Goal: Transaction & Acquisition: Purchase product/service

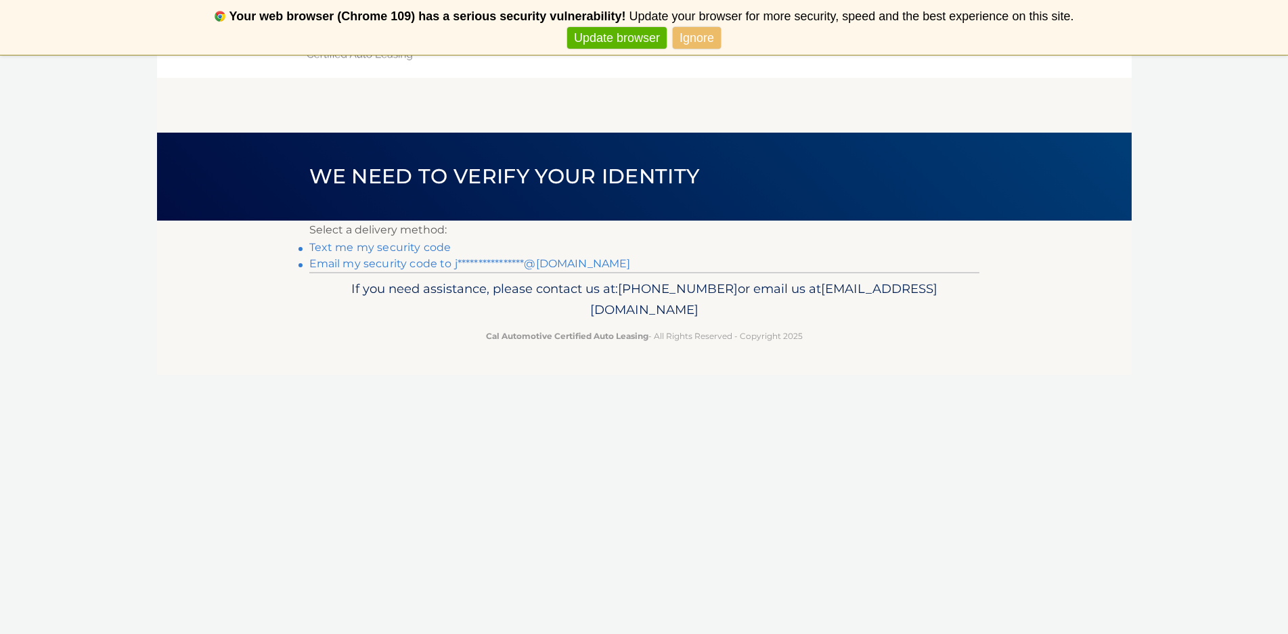
click at [395, 261] on link "**********" at bounding box center [470, 263] width 322 height 13
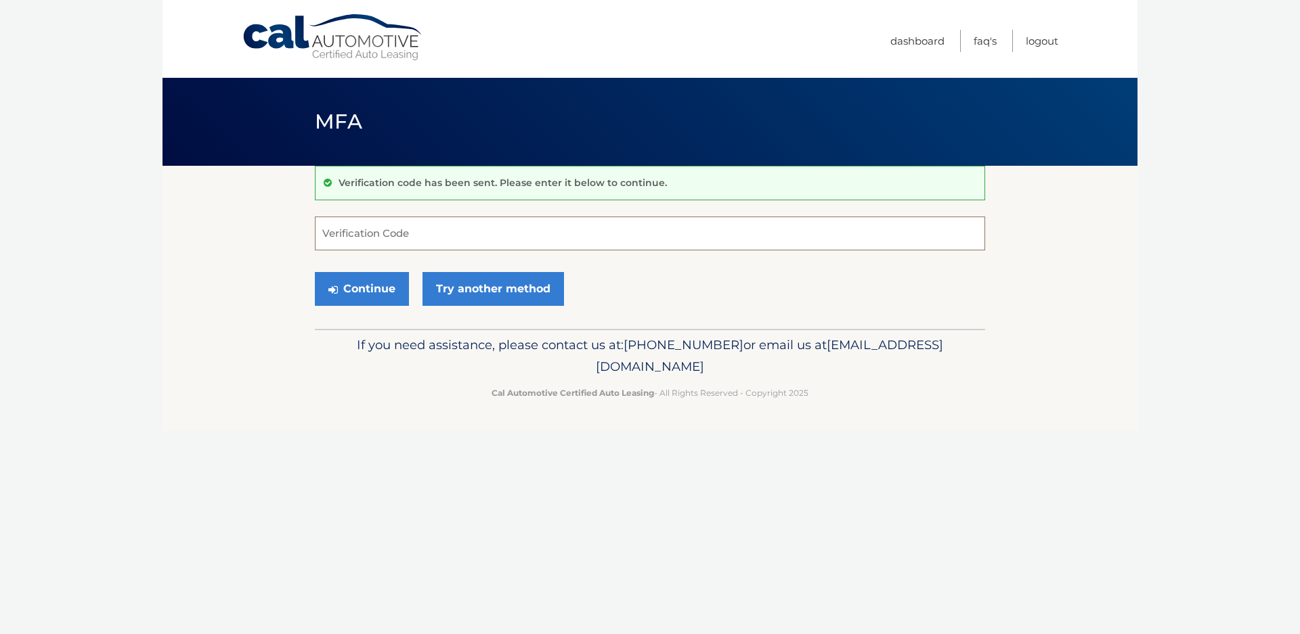
click at [339, 223] on input "Verification Code" at bounding box center [650, 234] width 670 height 34
type input "698667"
click at [345, 273] on button "Continue" at bounding box center [362, 289] width 94 height 34
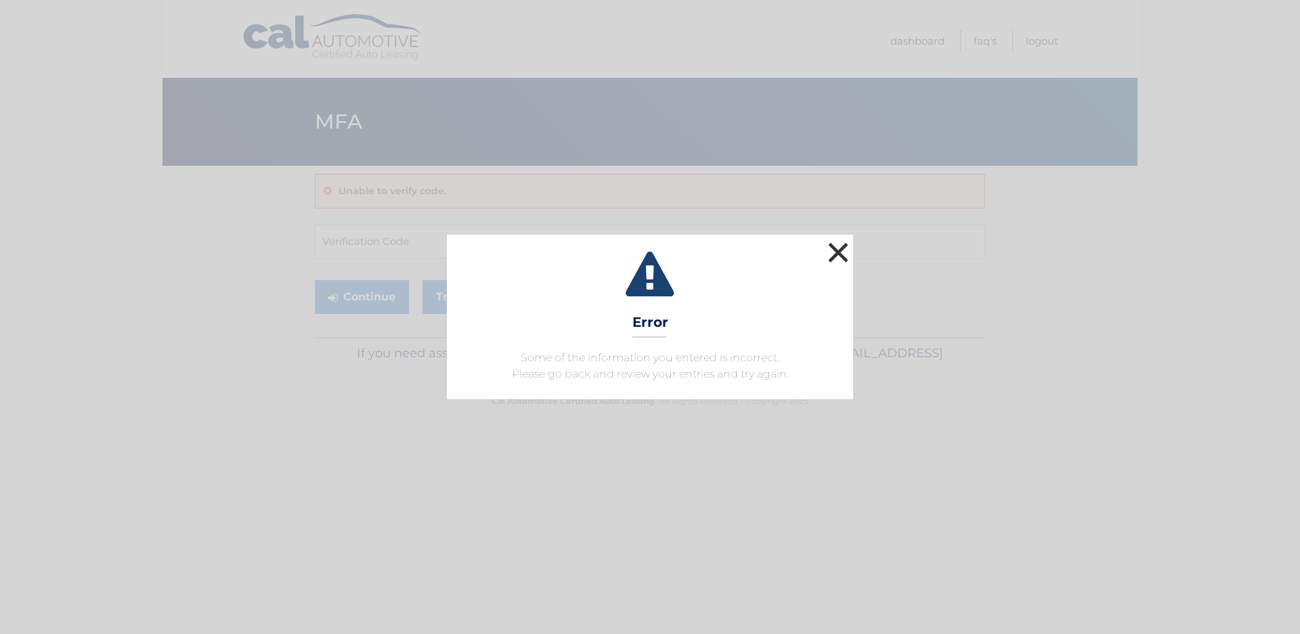
click at [827, 244] on button "×" at bounding box center [838, 252] width 27 height 27
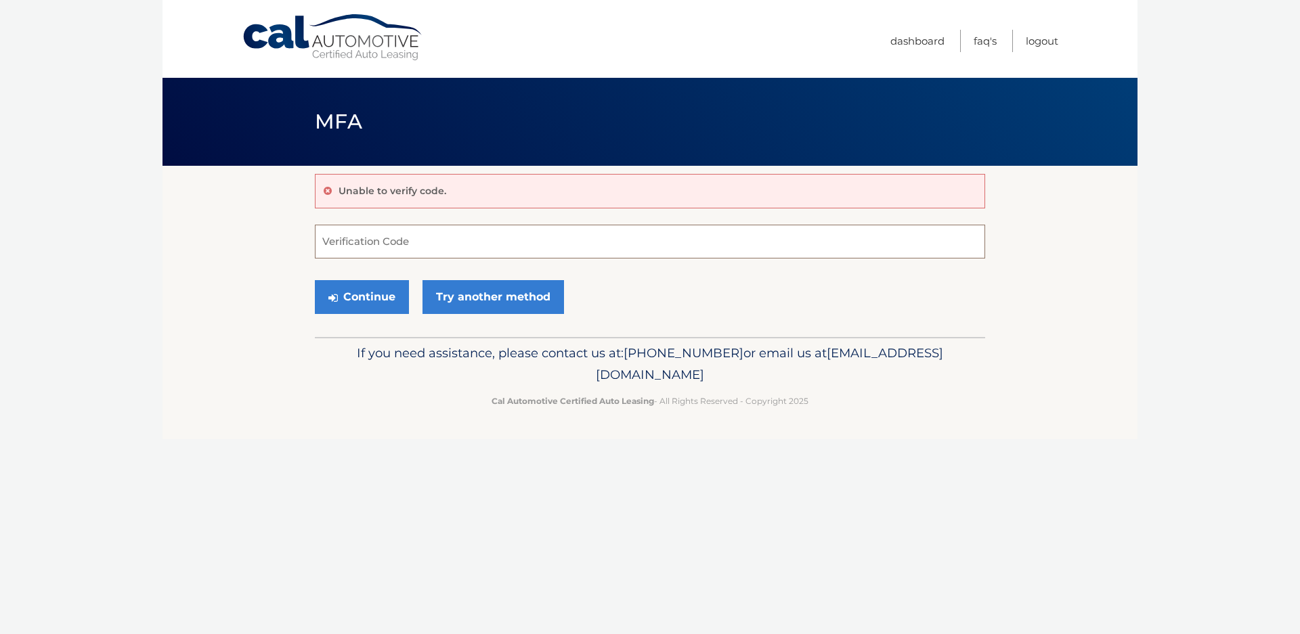
click at [351, 240] on input "Verification Code" at bounding box center [650, 242] width 670 height 34
type input "698667"
click at [344, 297] on button "Continue" at bounding box center [362, 297] width 94 height 34
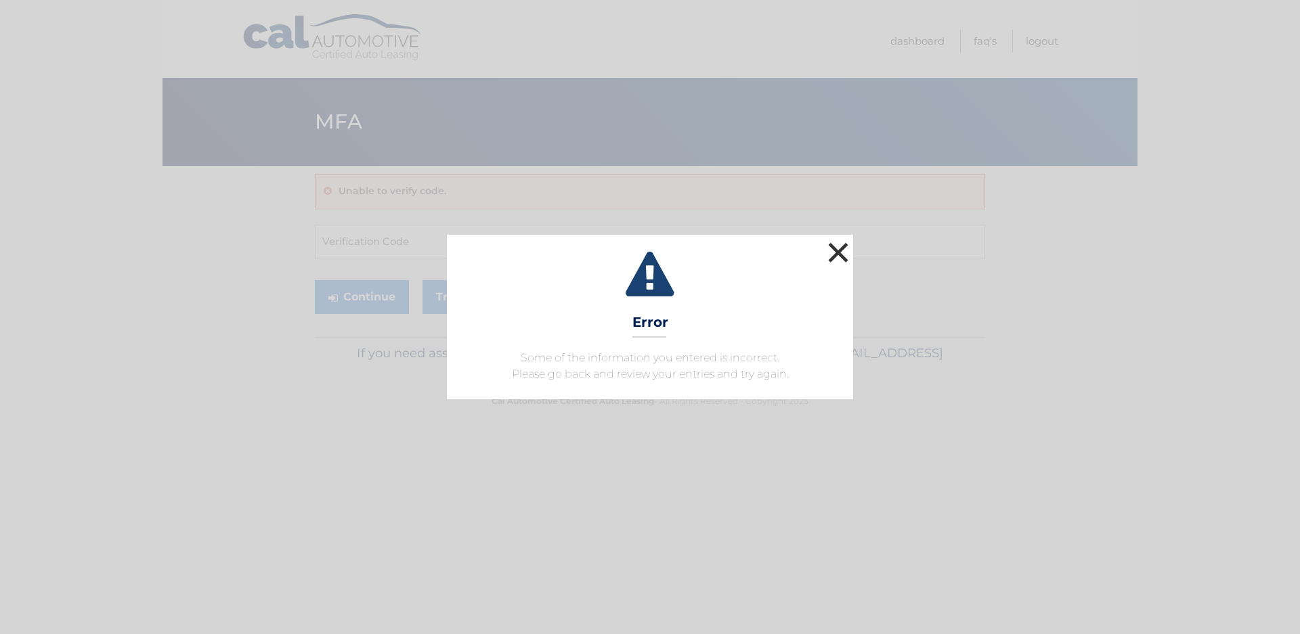
click at [836, 249] on button "×" at bounding box center [838, 252] width 27 height 27
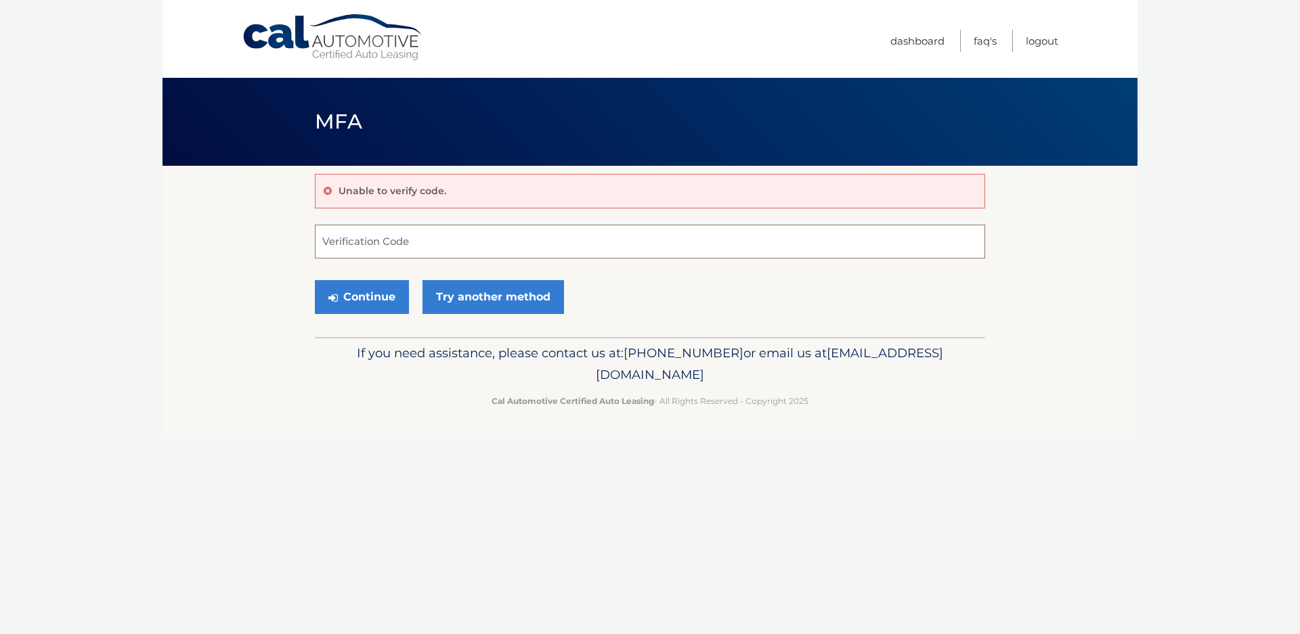
click at [348, 242] on input "Verification Code" at bounding box center [650, 242] width 670 height 34
type input "698677"
click at [368, 295] on button "Continue" at bounding box center [362, 297] width 94 height 34
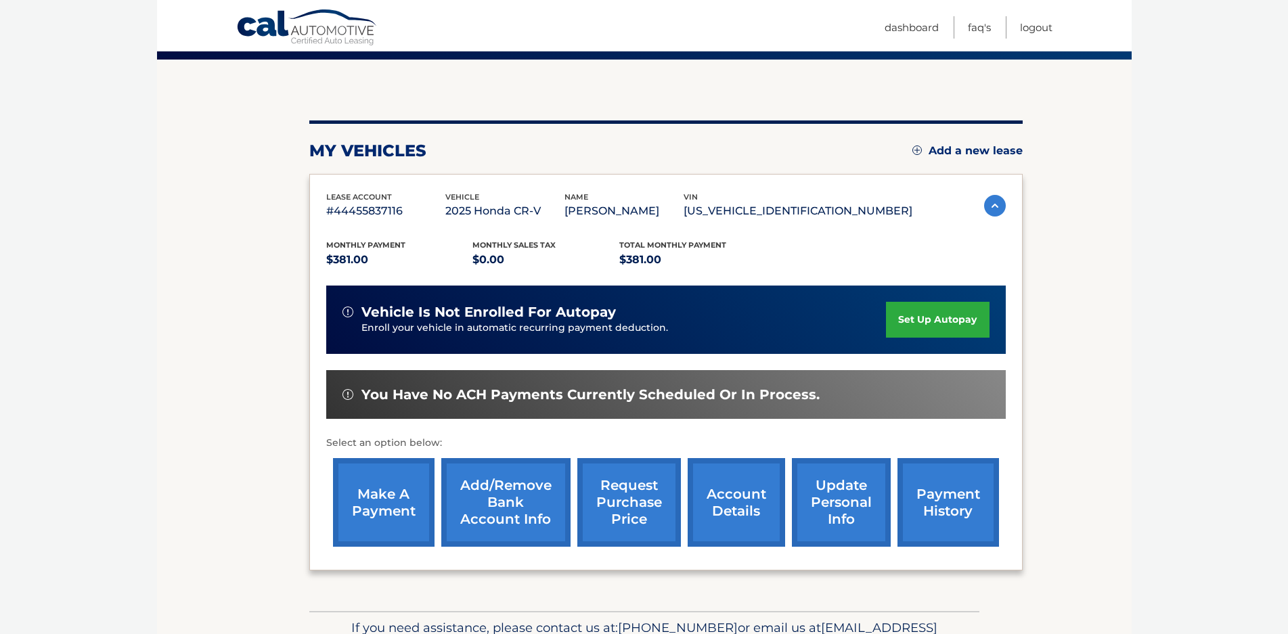
scroll to position [135, 0]
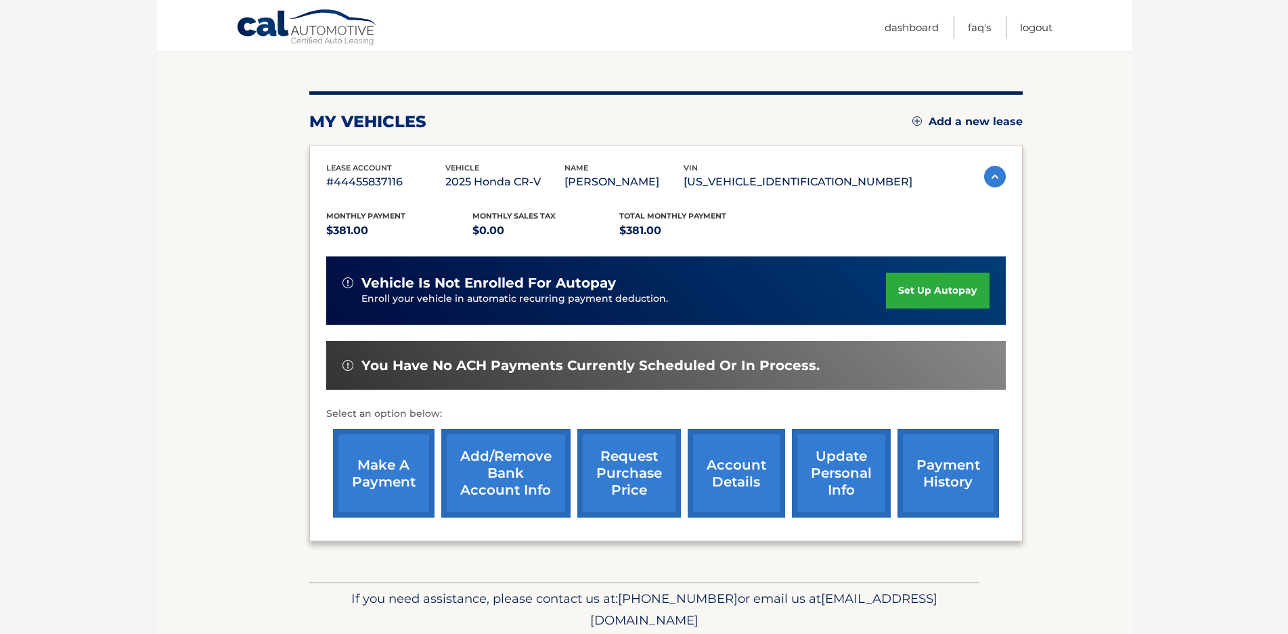
click at [380, 455] on link "make a payment" at bounding box center [384, 473] width 102 height 89
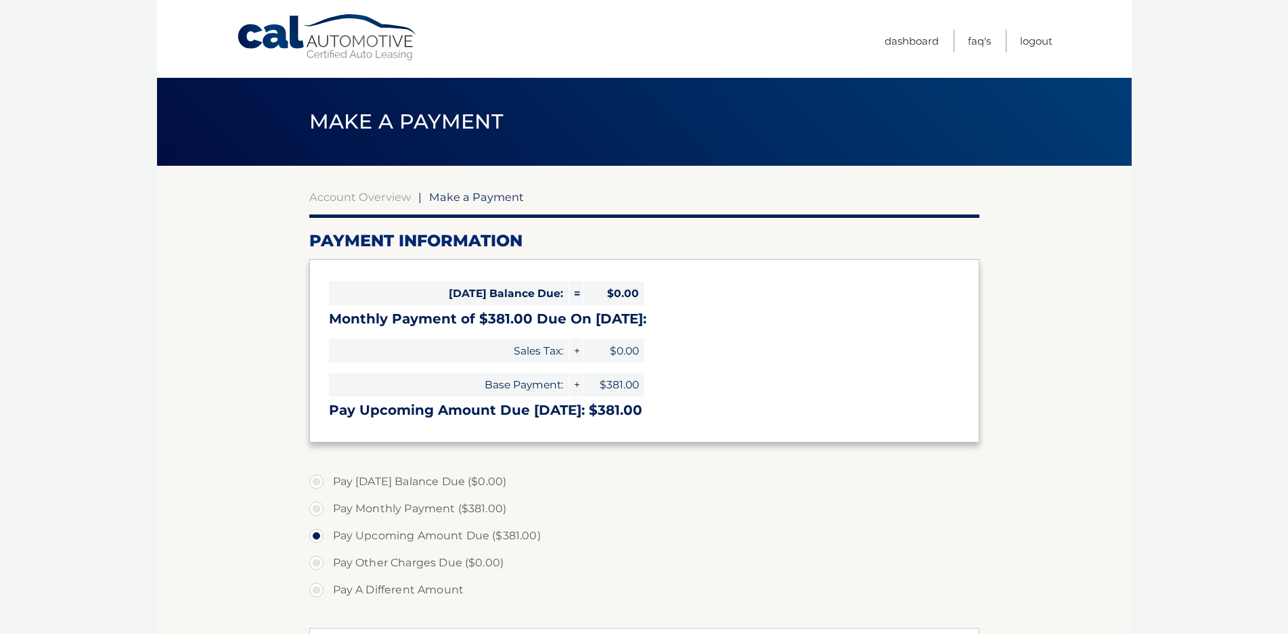
select select "YzljOWNmNTEtYzZjOS00NDA1LWI1YzQtN2I4MWM3NTdkNjk4"
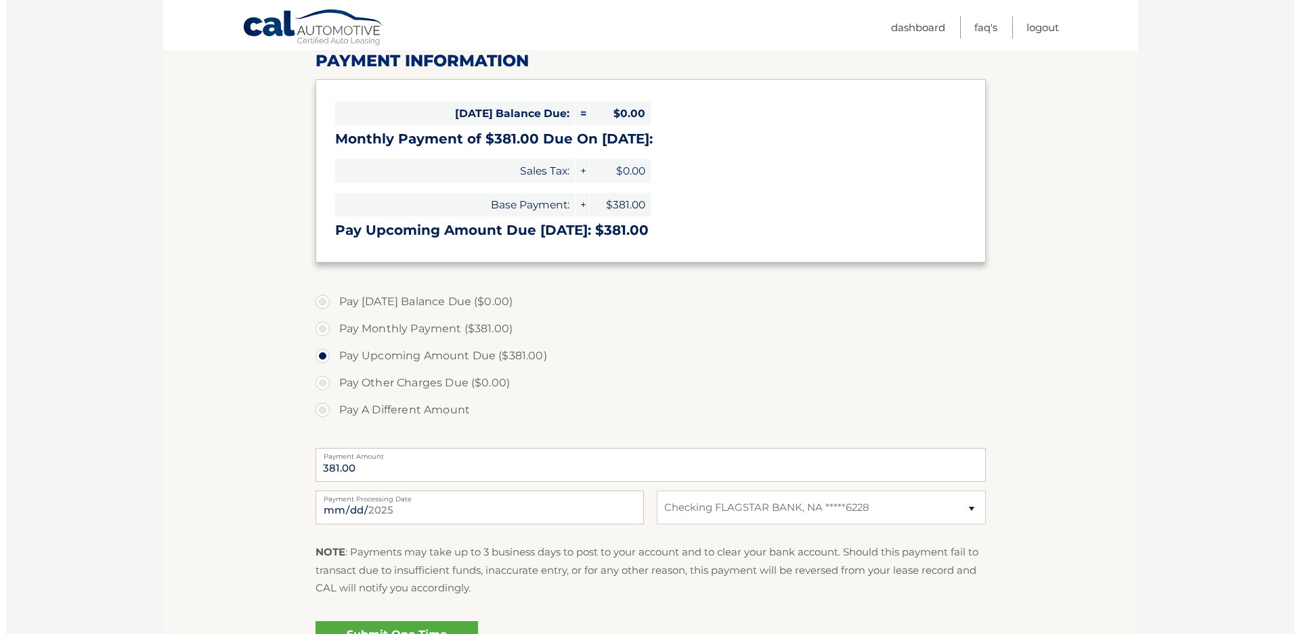
scroll to position [333, 0]
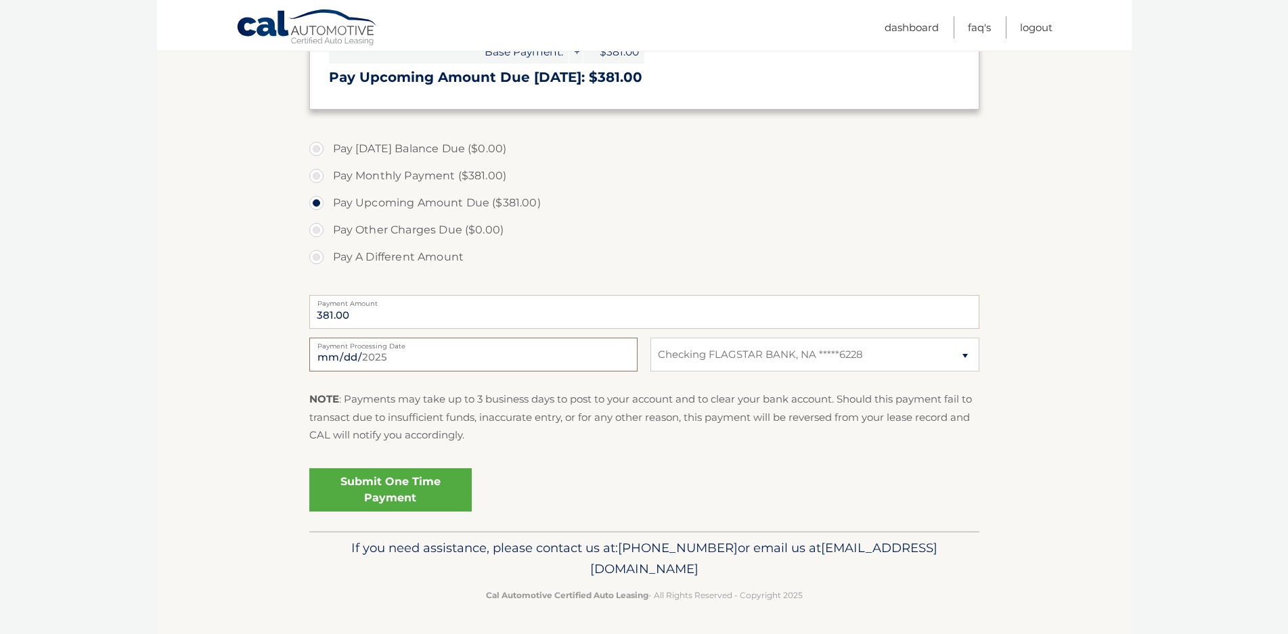
click at [352, 357] on input "[DATE]" at bounding box center [473, 355] width 328 height 34
type input "[DATE]"
click at [382, 479] on link "Submit One Time Payment" at bounding box center [390, 489] width 162 height 43
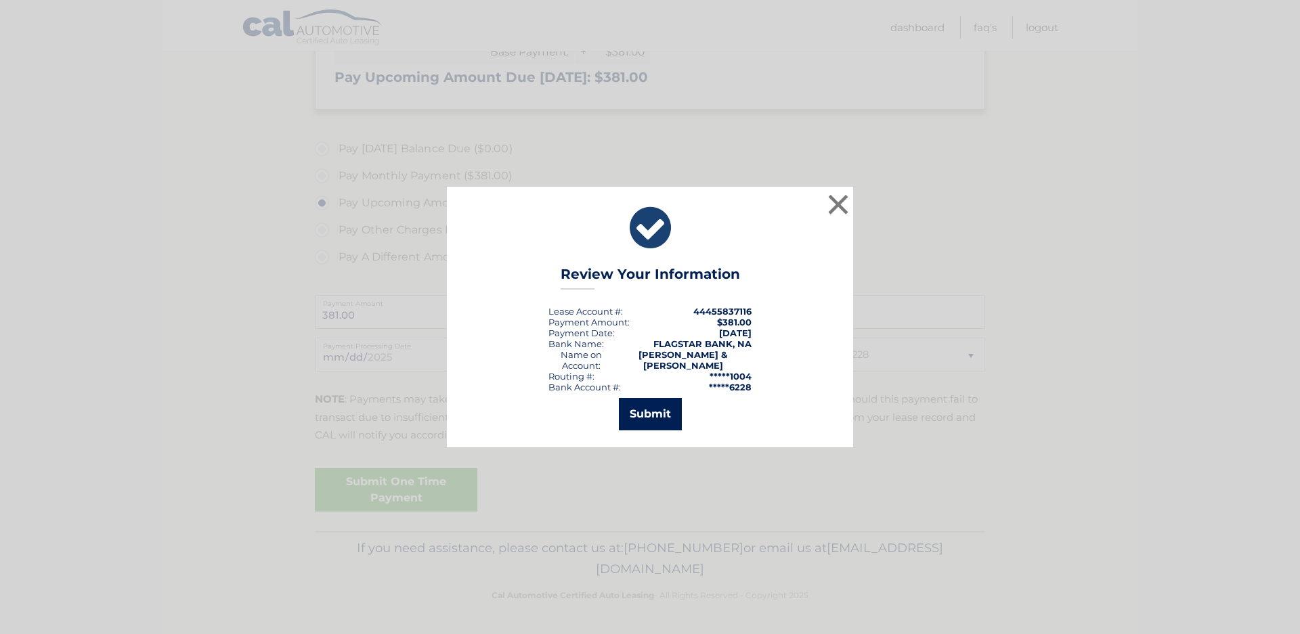
click at [635, 405] on button "Submit" at bounding box center [650, 414] width 63 height 32
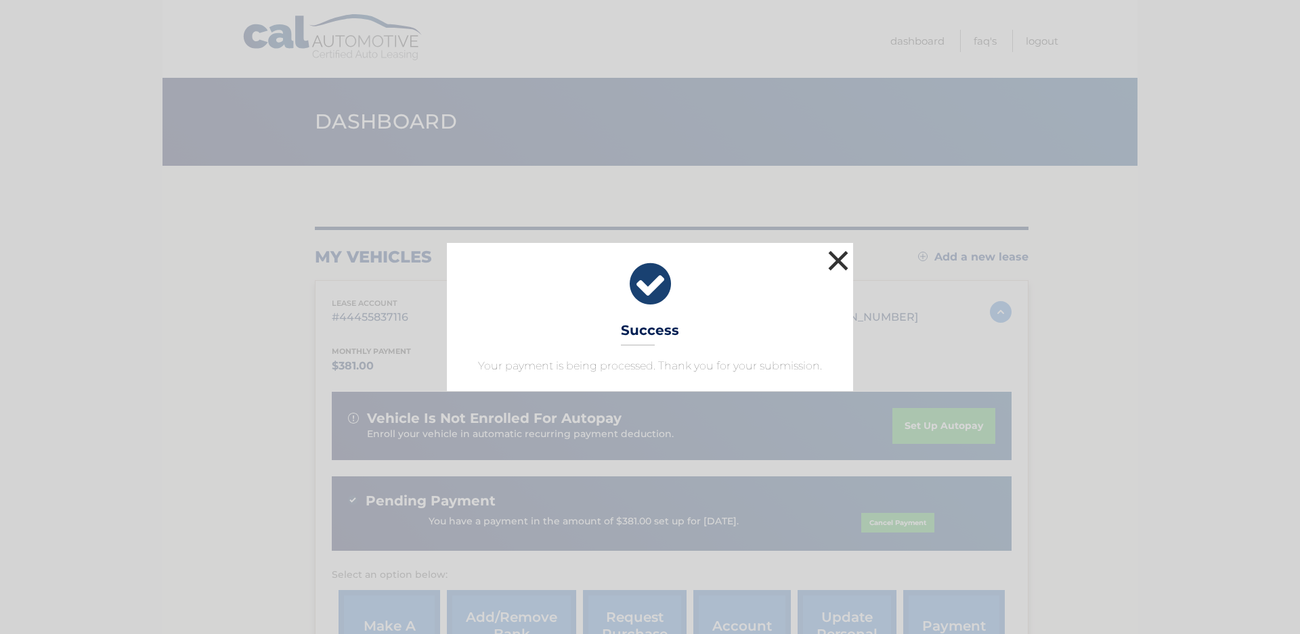
click at [835, 256] on button "×" at bounding box center [838, 260] width 27 height 27
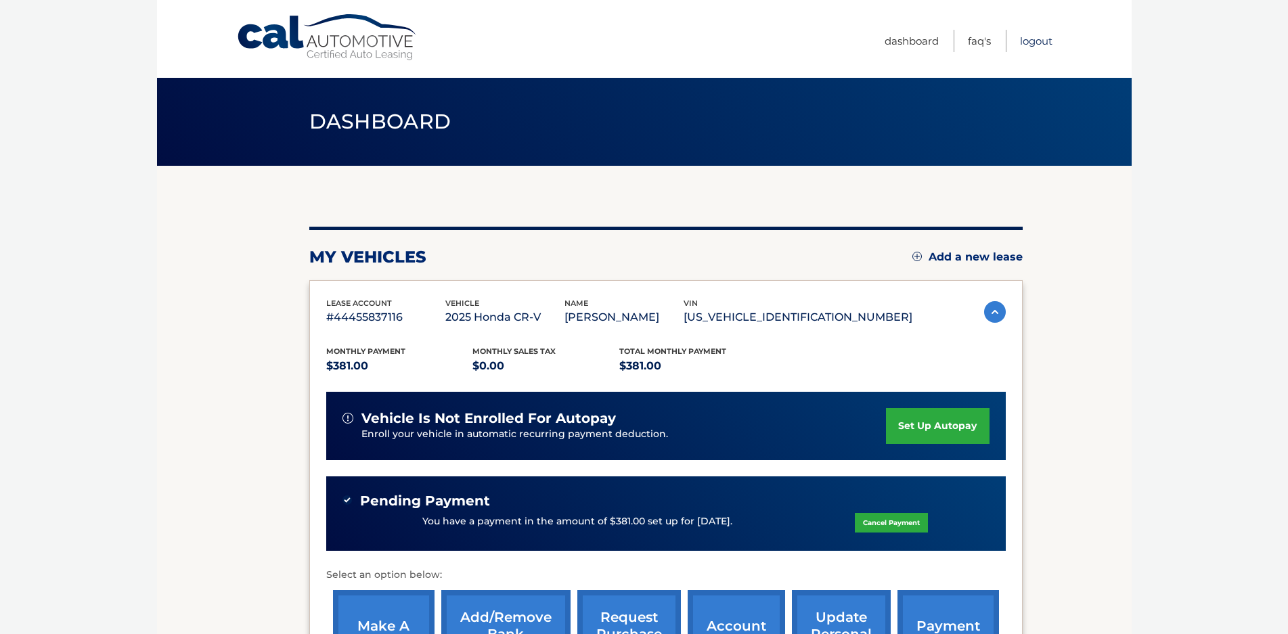
click at [1032, 41] on link "Logout" at bounding box center [1036, 41] width 32 height 22
